Goal: Task Accomplishment & Management: Complete application form

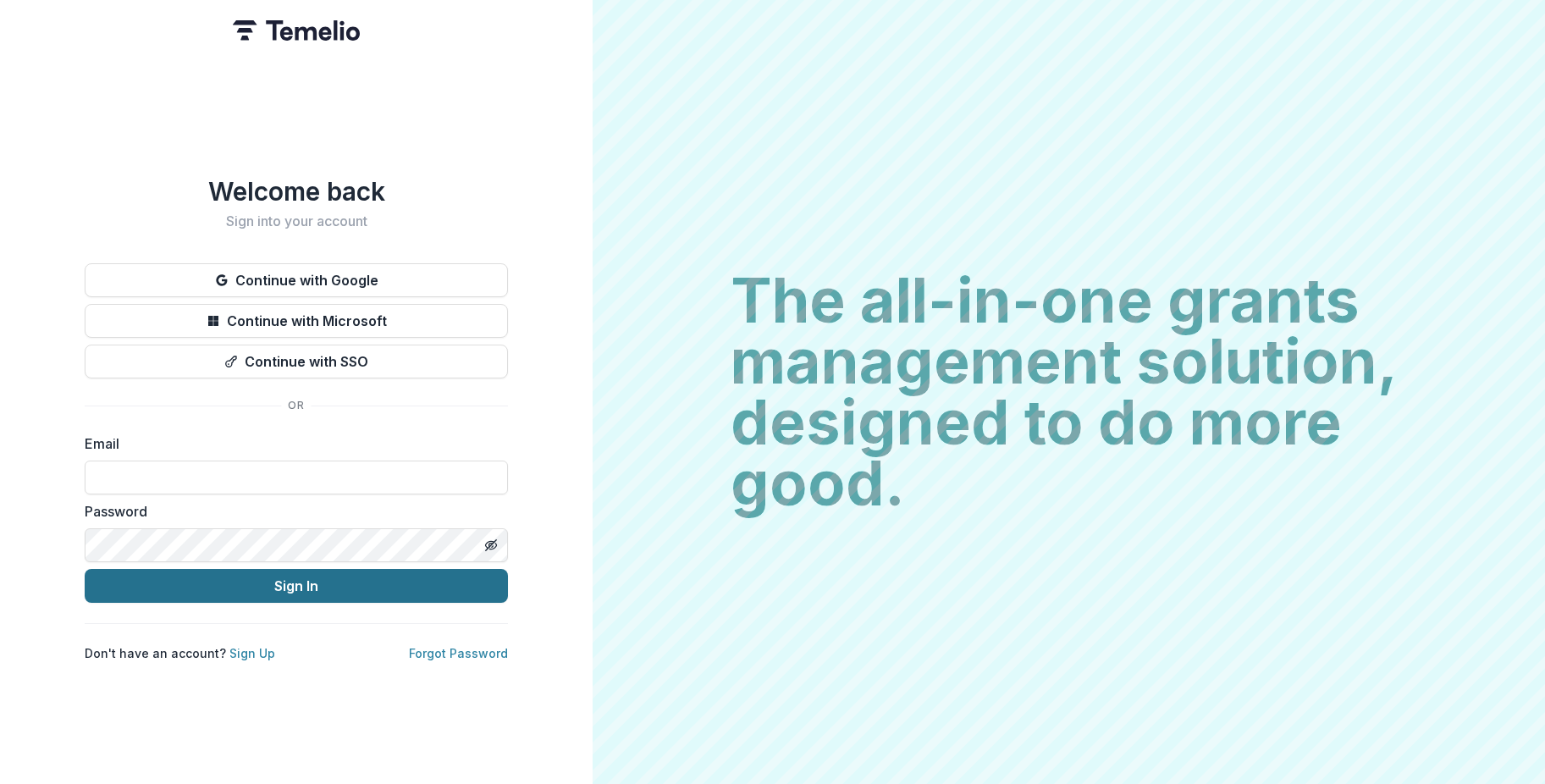
type input "**********"
click at [376, 579] on button "Sign In" at bounding box center [296, 585] width 424 height 33
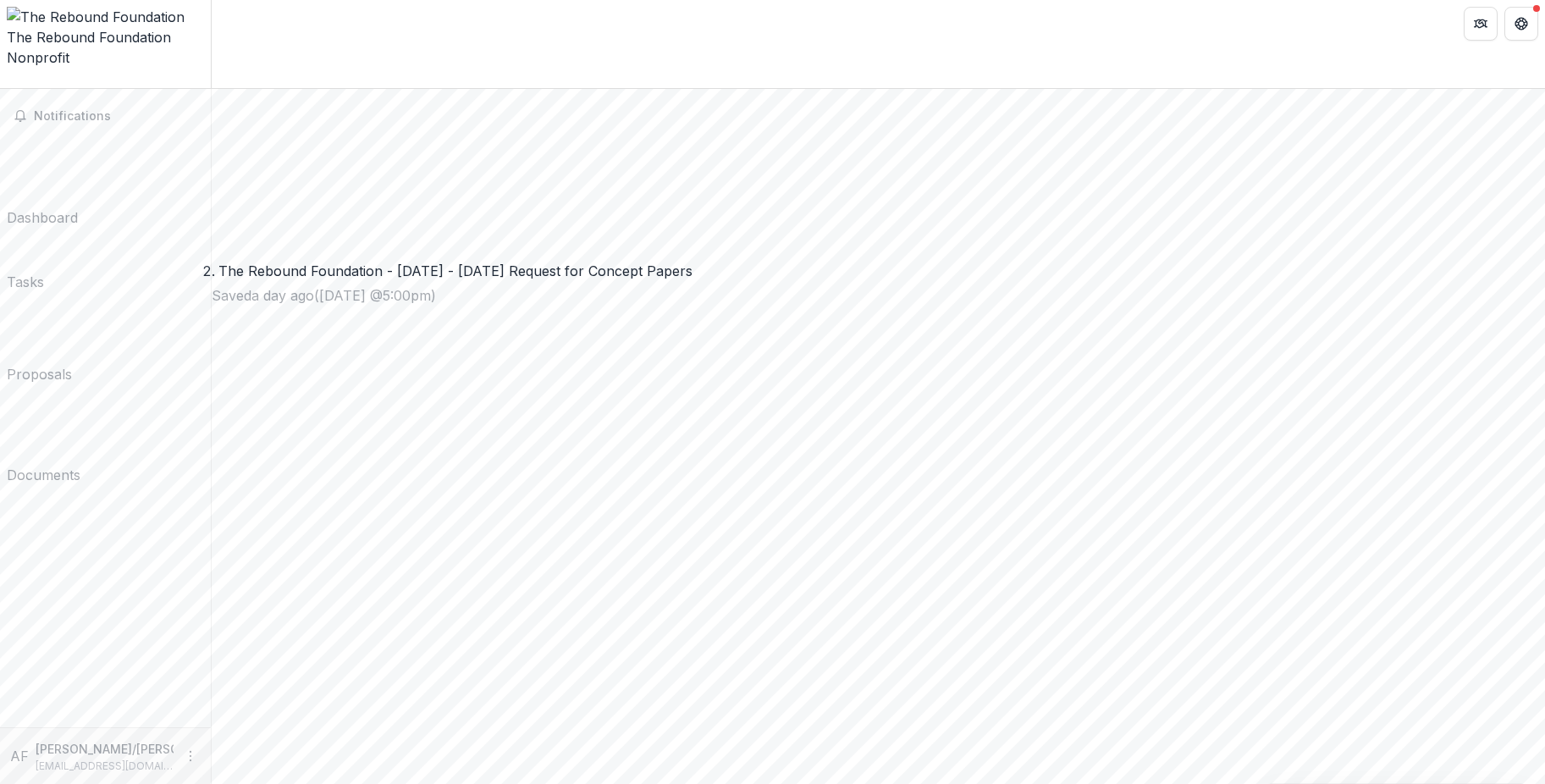
scroll to position [1202, 0]
drag, startPoint x: 971, startPoint y: 451, endPoint x: 969, endPoint y: 483, distance: 32.1
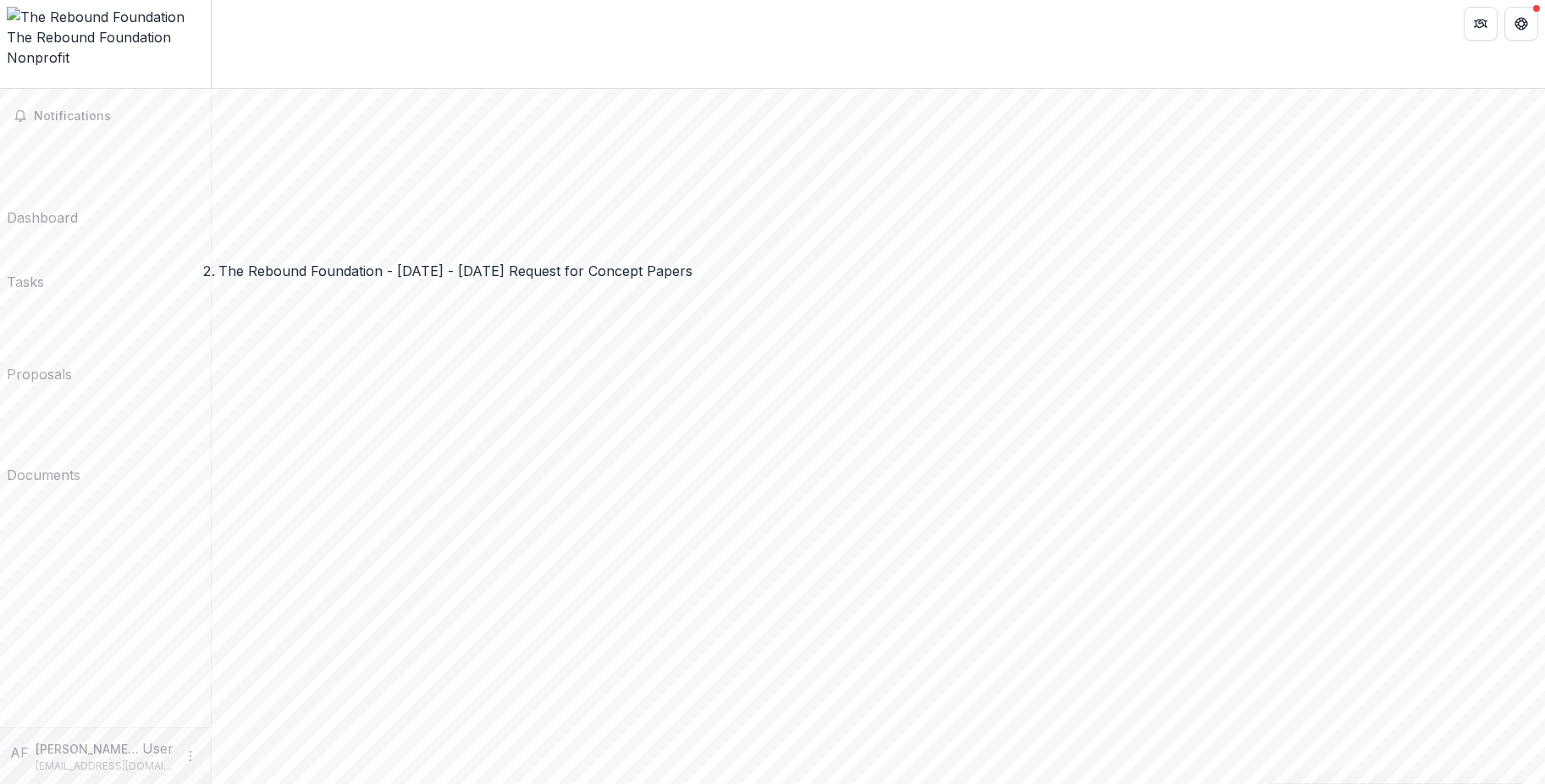
scroll to position [2150, 0]
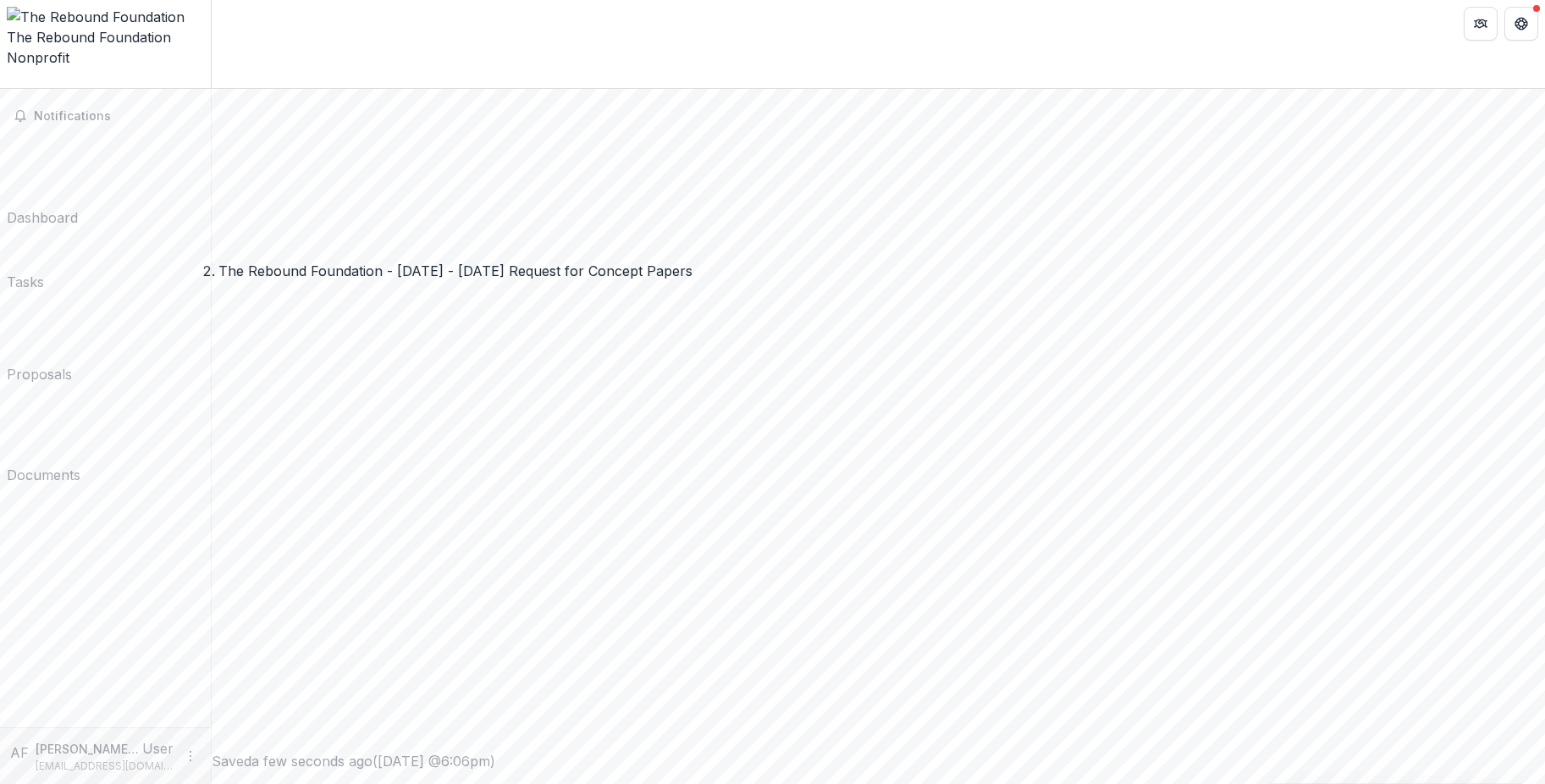
drag, startPoint x: 1538, startPoint y: 517, endPoint x: 1518, endPoint y: 615, distance: 100.0
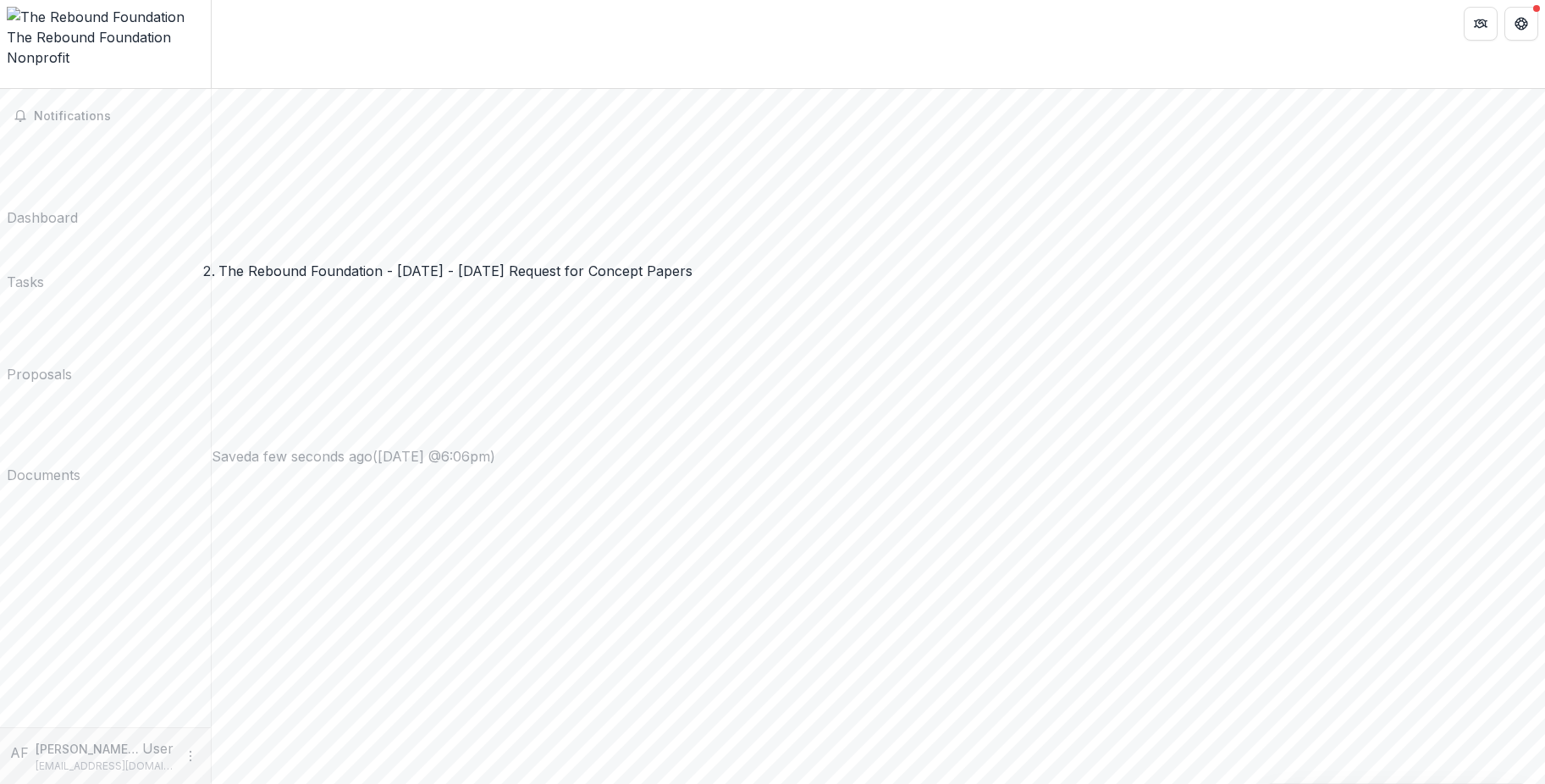
scroll to position [2387, 0]
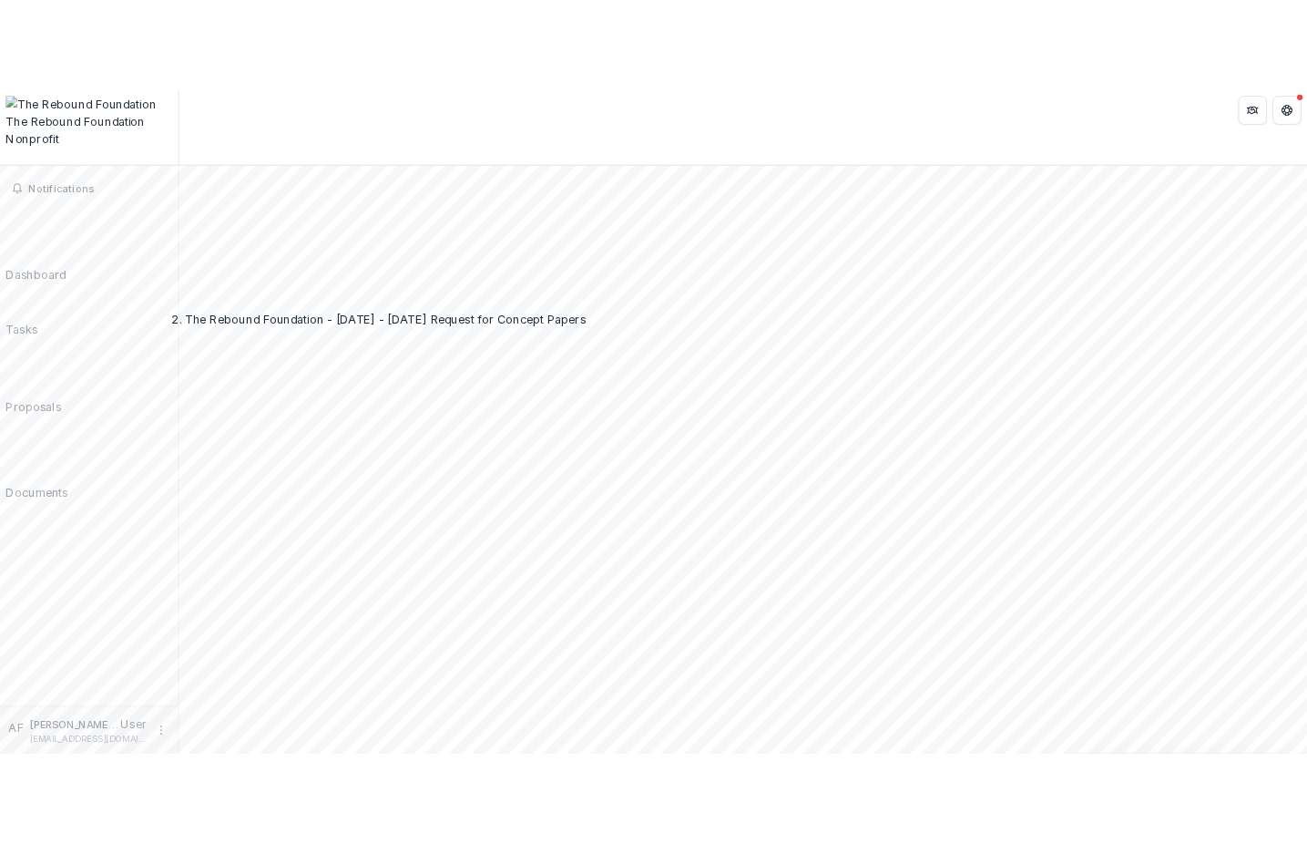
scroll to position [520, 0]
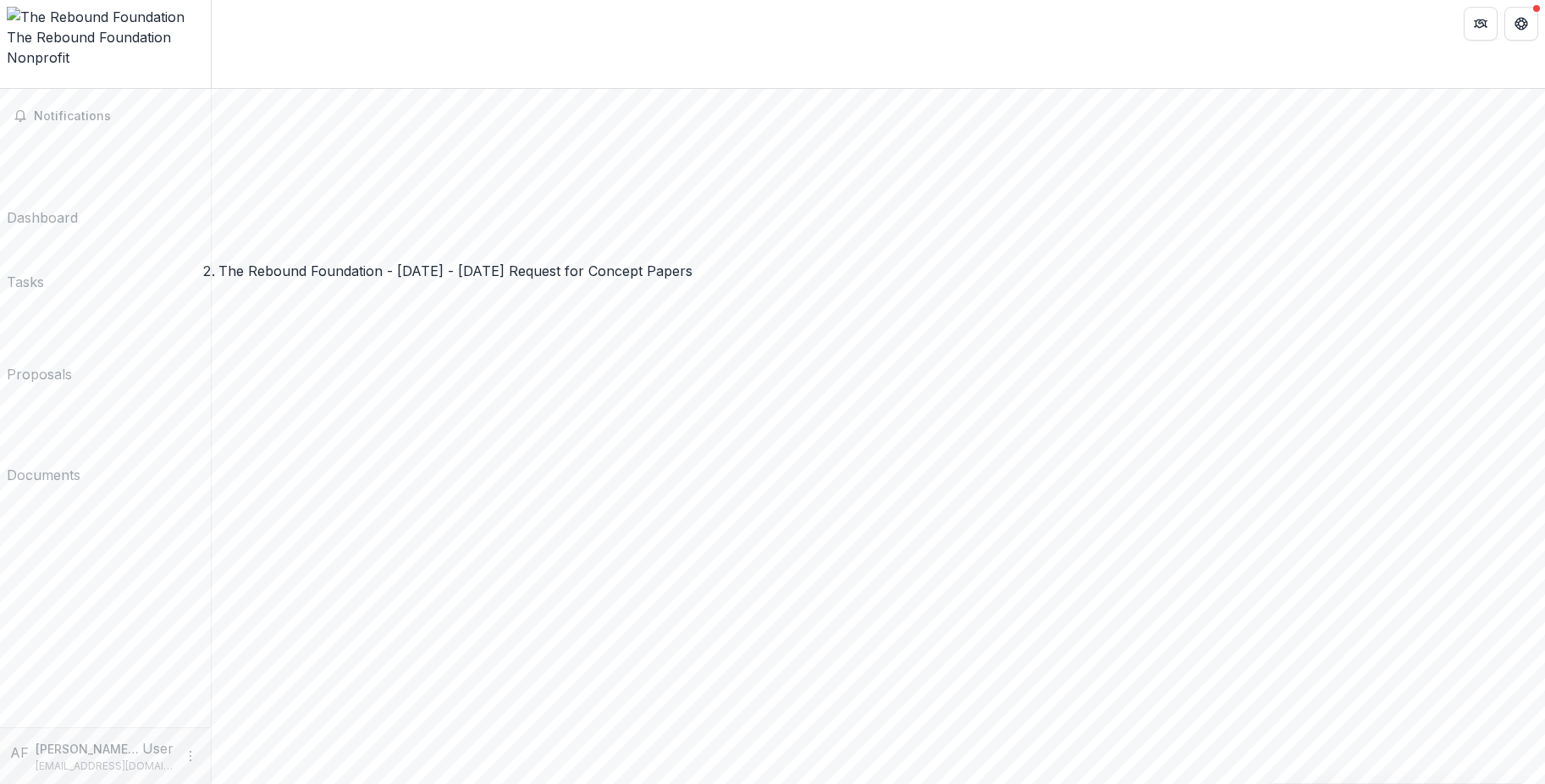
drag, startPoint x: 438, startPoint y: 249, endPoint x: 650, endPoint y: 465, distance: 302.7
